Goal: Complete application form

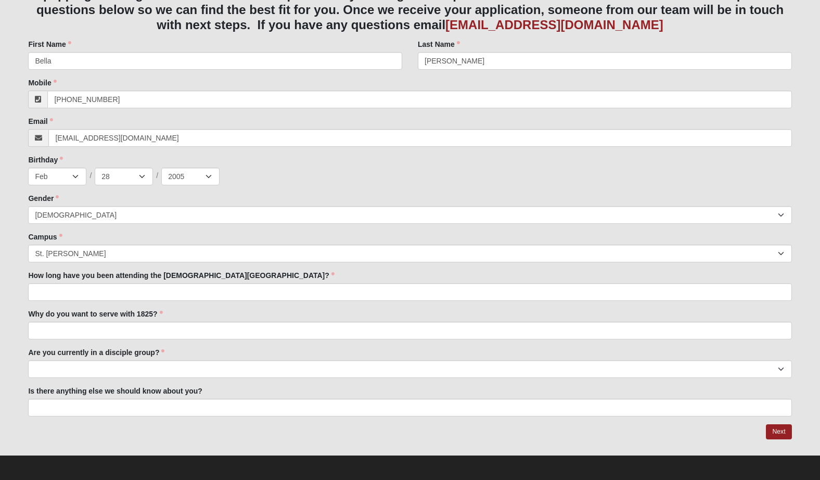
scroll to position [313, 0]
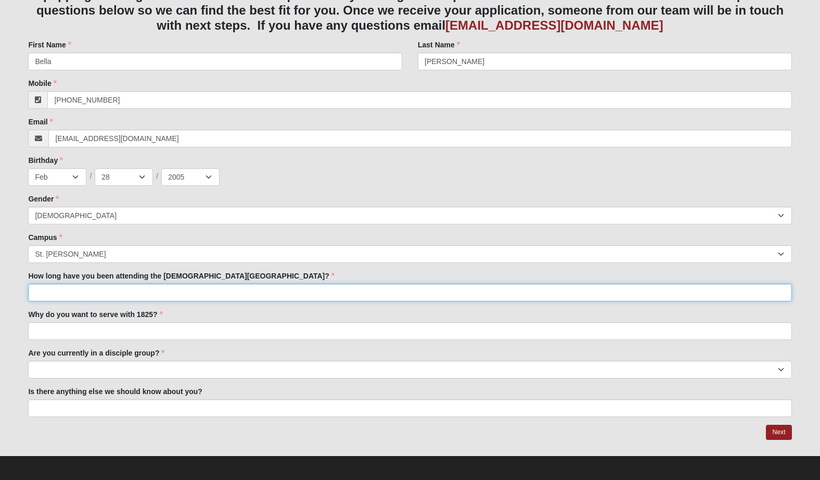
click at [221, 284] on input "How long have you been attending the [DEMOGRAPHIC_DATA][GEOGRAPHIC_DATA]?" at bounding box center [410, 293] width 764 height 18
type input "9 years"
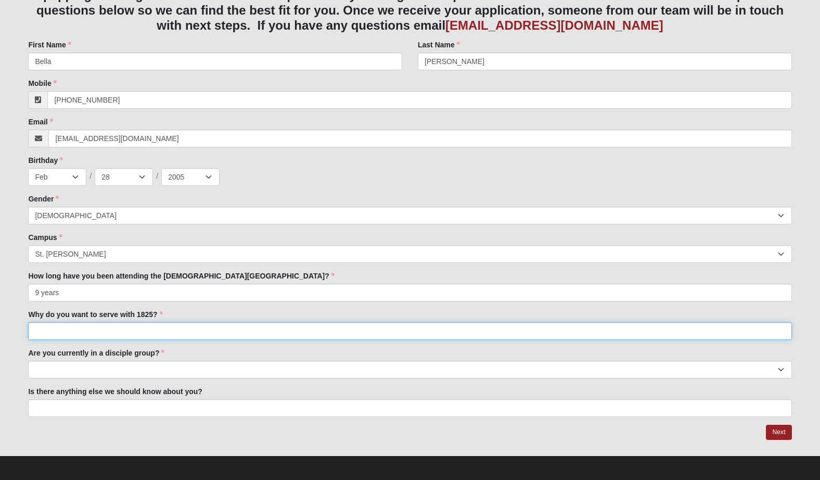
click at [205, 327] on input "Why do you want to serve with 1825?" at bounding box center [410, 331] width 764 height 18
type input "currently do just filling out form"
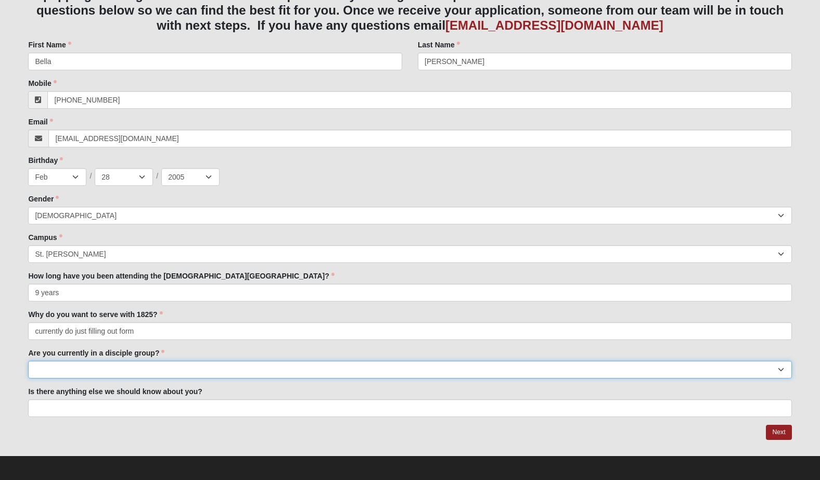
select select "Yes"
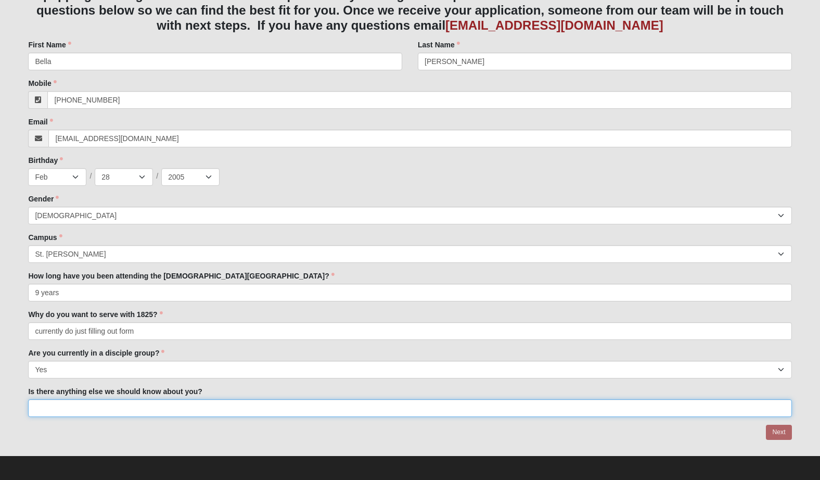
click at [85, 411] on input "Is there anything else we should know about you?" at bounding box center [410, 408] width 764 height 18
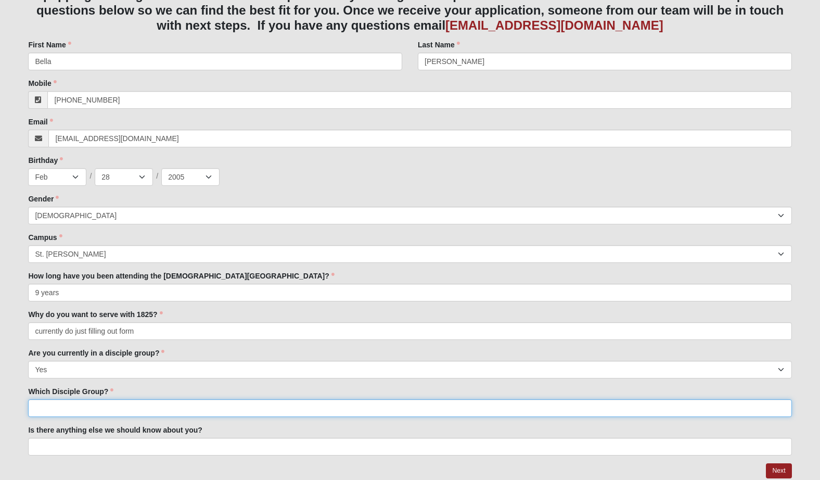
click at [279, 407] on input "Which Disciple Group?" at bounding box center [410, 408] width 764 height 18
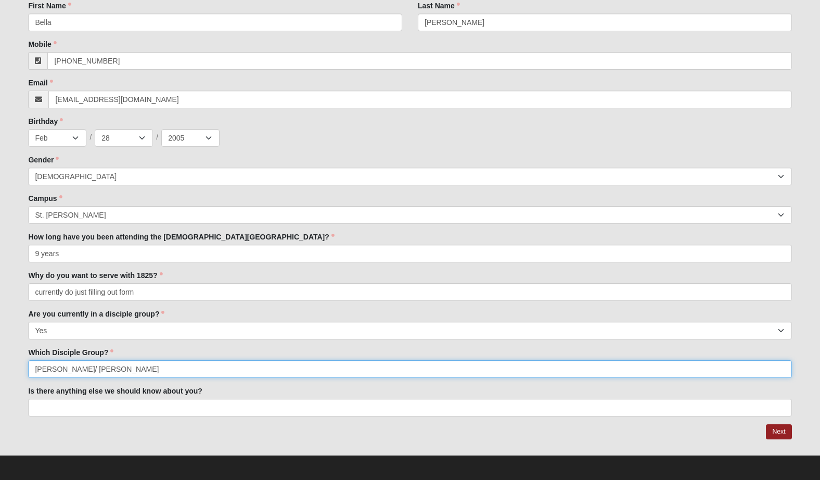
scroll to position [352, 0]
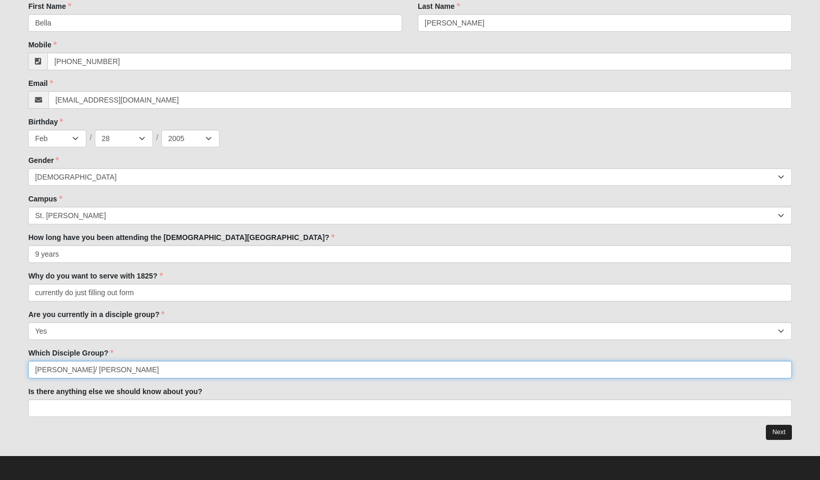
type input "[PERSON_NAME]/ [PERSON_NAME]"
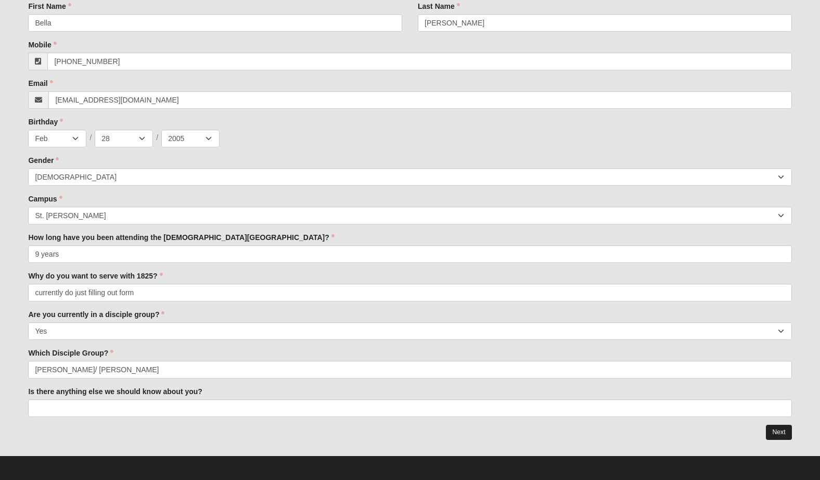
click at [773, 427] on link "Next" at bounding box center [779, 432] width 26 height 15
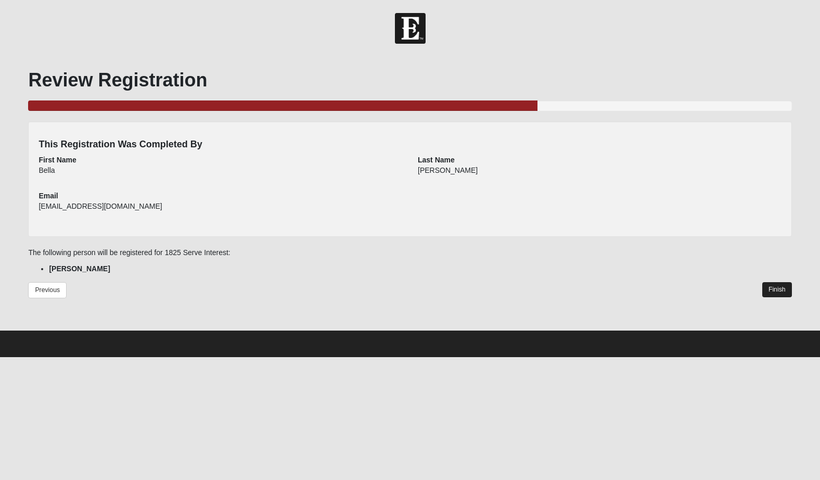
click at [776, 294] on link "Finish" at bounding box center [778, 289] width 30 height 15
